Goal: Browse casually

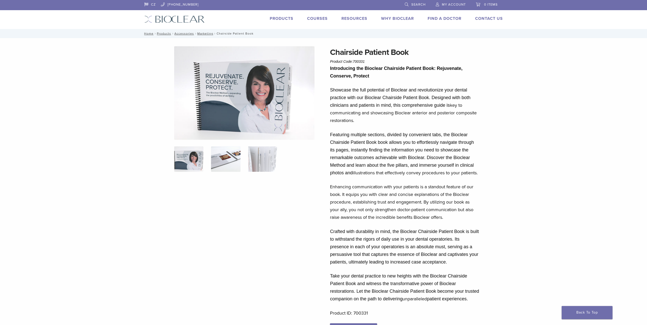
click at [234, 152] on img at bounding box center [225, 158] width 29 height 25
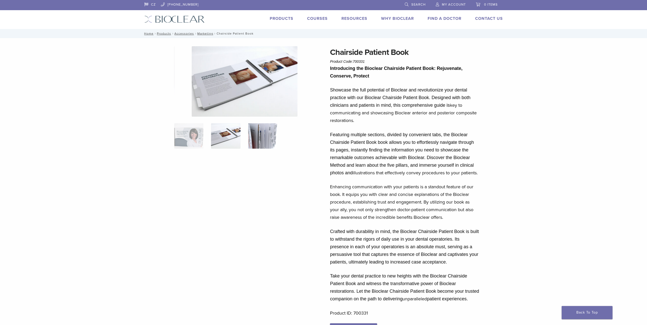
click at [262, 132] on img at bounding box center [262, 135] width 29 height 25
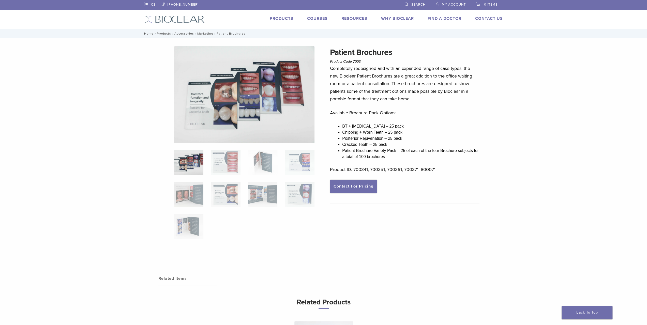
click at [209, 163] on ol at bounding box center [244, 198] width 148 height 96
click at [221, 163] on img at bounding box center [225, 162] width 29 height 25
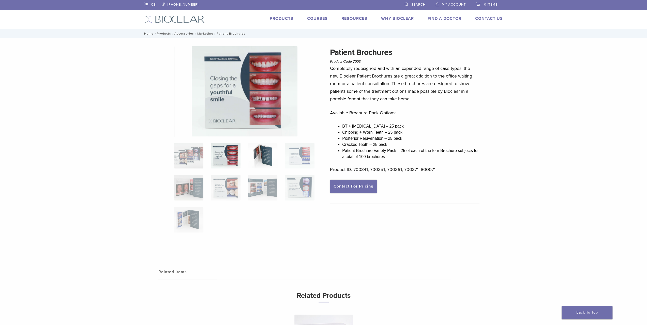
click at [257, 152] on img at bounding box center [262, 155] width 29 height 25
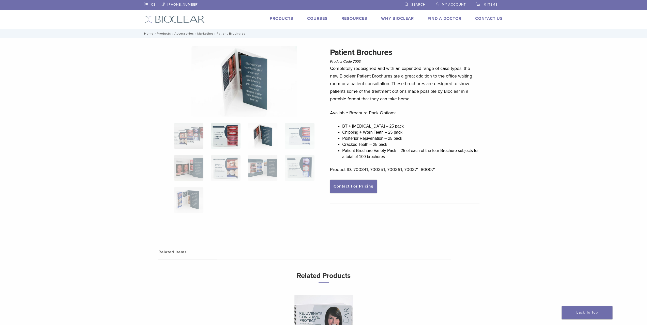
click at [233, 144] on img at bounding box center [225, 135] width 29 height 25
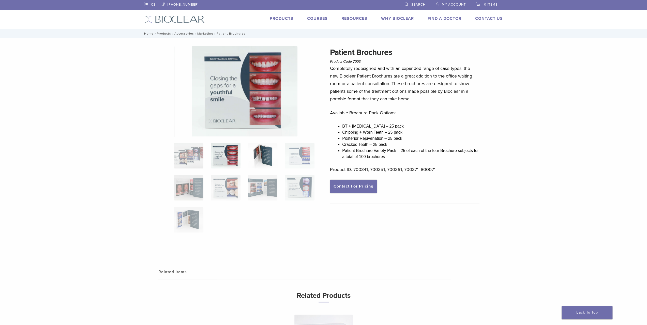
click at [262, 150] on img at bounding box center [262, 155] width 29 height 25
